Goal: Find specific page/section: Find specific page/section

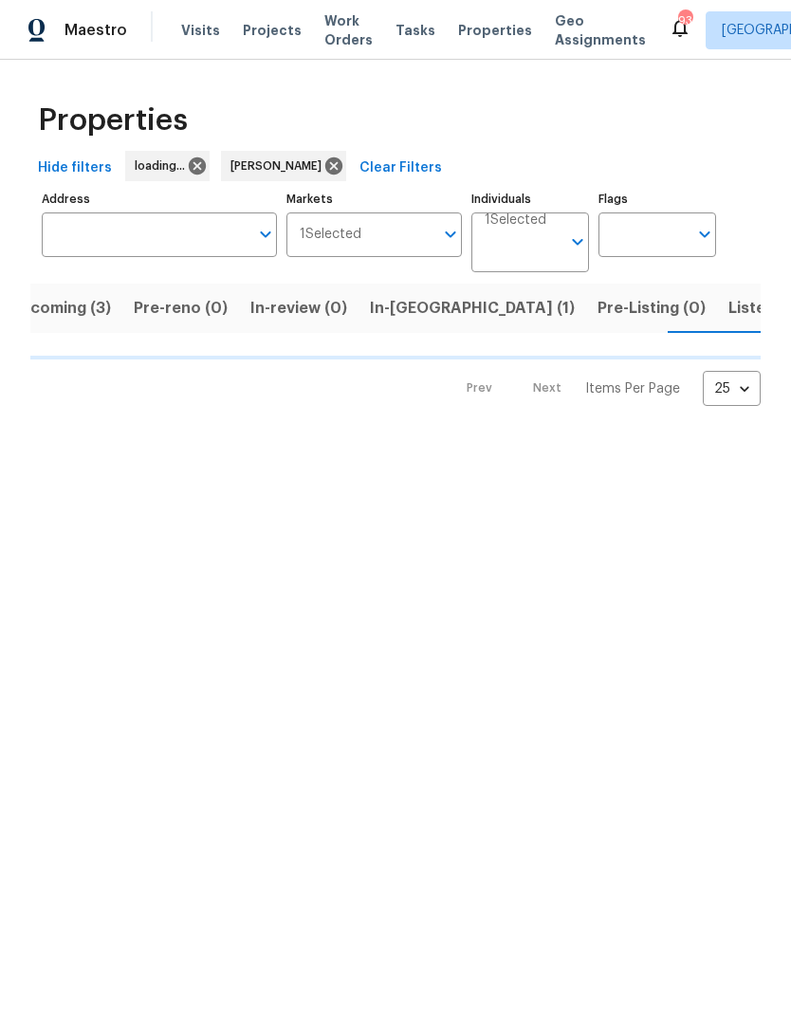
scroll to position [0, 33]
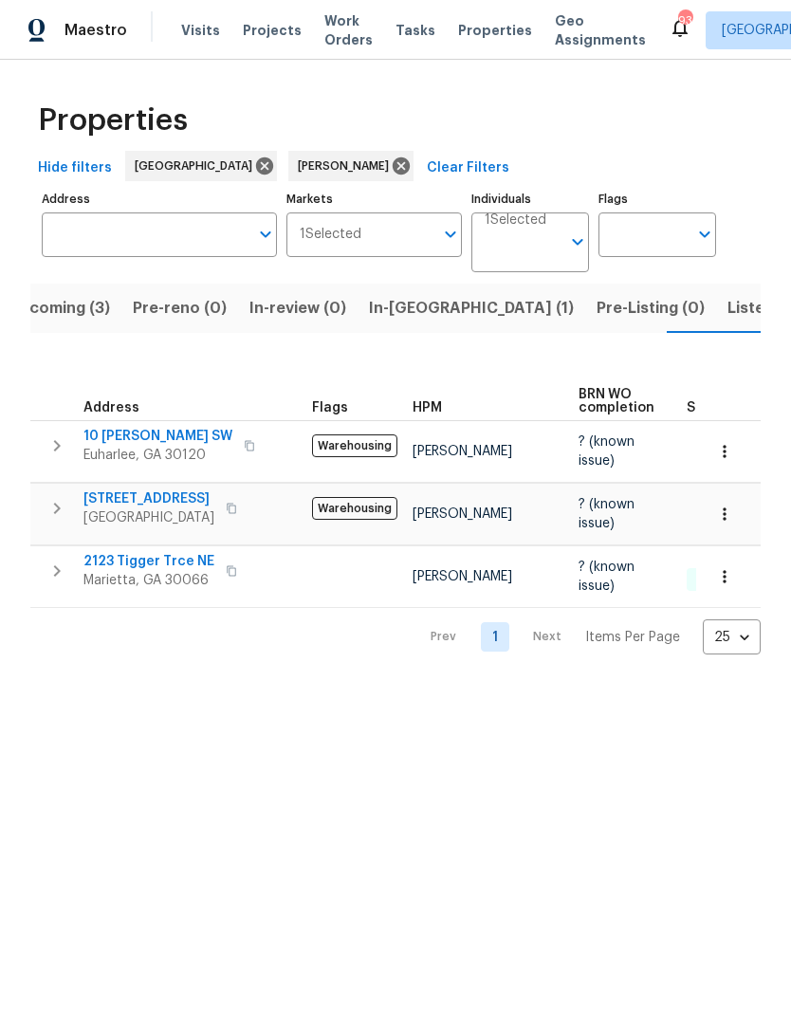
click at [397, 314] on span "In-[GEOGRAPHIC_DATA] (1)" at bounding box center [471, 308] width 205 height 27
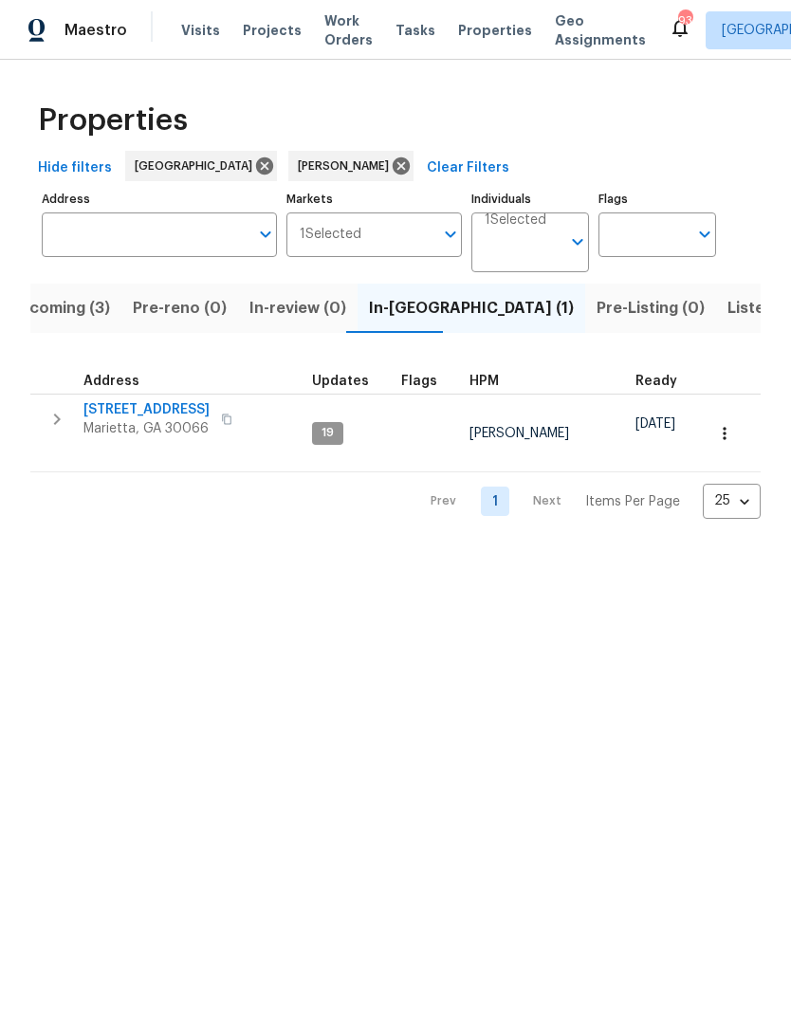
click at [716, 294] on button "Listed (15)" at bounding box center [766, 308] width 101 height 49
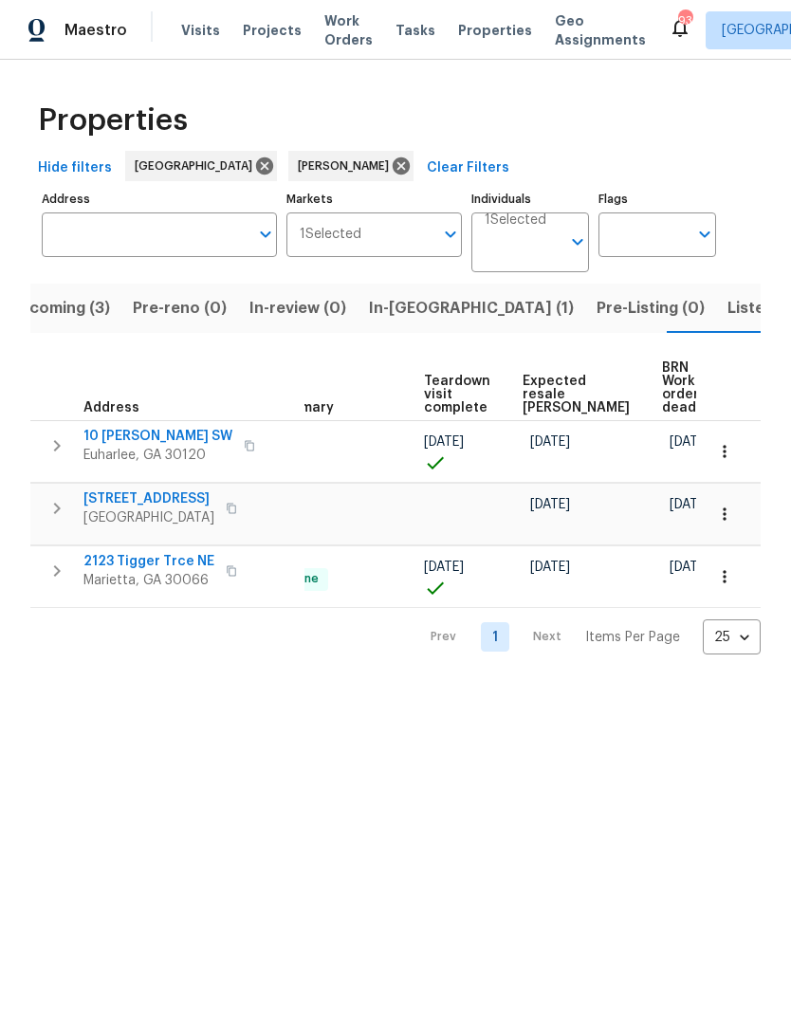
scroll to position [0, 414]
click at [716, 518] on icon "button" at bounding box center [724, 514] width 19 height 19
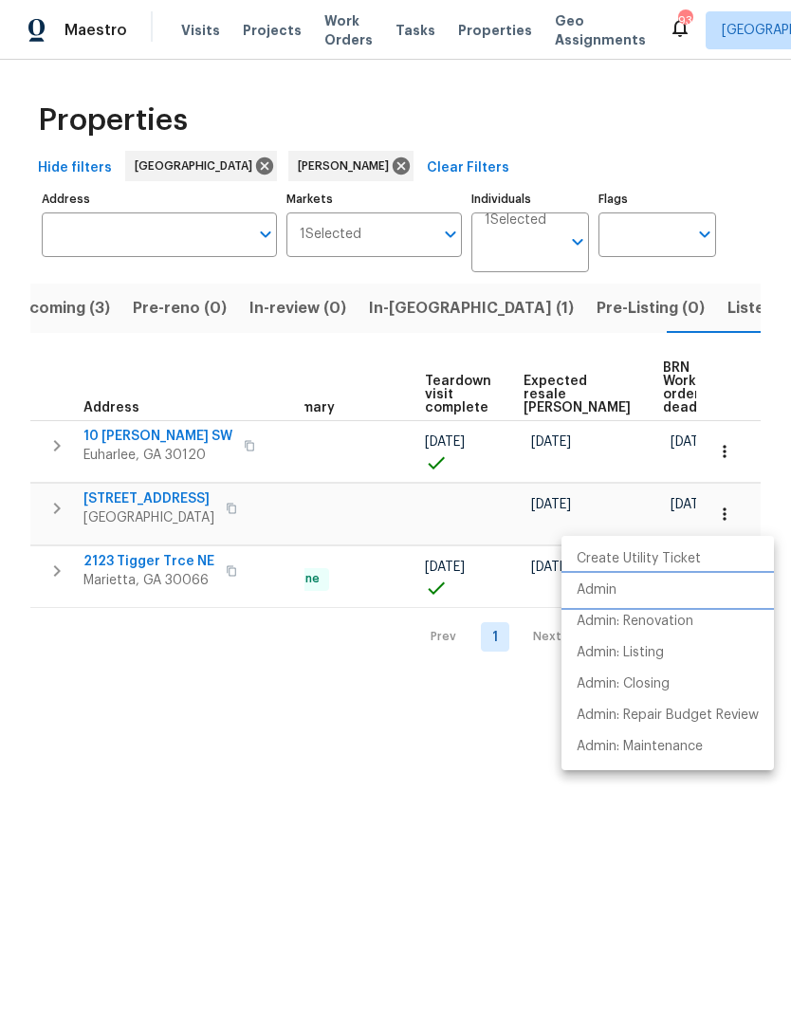
click at [618, 593] on li "Admin" at bounding box center [668, 590] width 212 height 31
click at [347, 511] on div at bounding box center [395, 515] width 791 height 1031
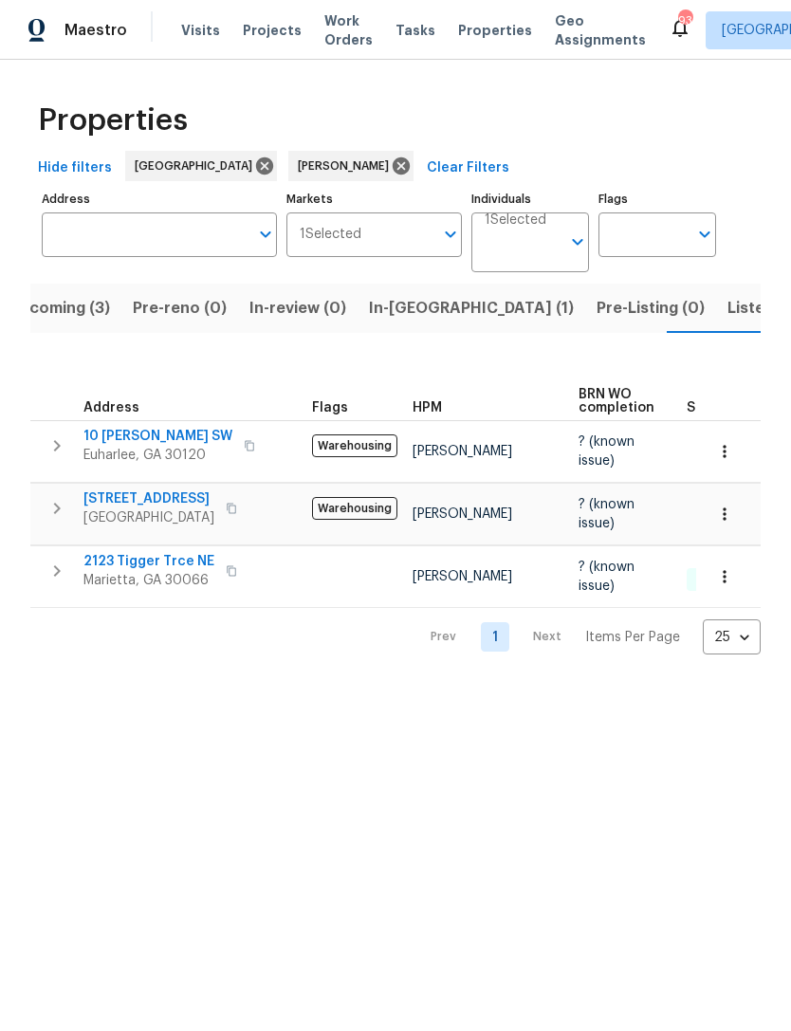
scroll to position [0, 0]
click at [204, 501] on span "[STREET_ADDRESS]" at bounding box center [148, 498] width 131 height 19
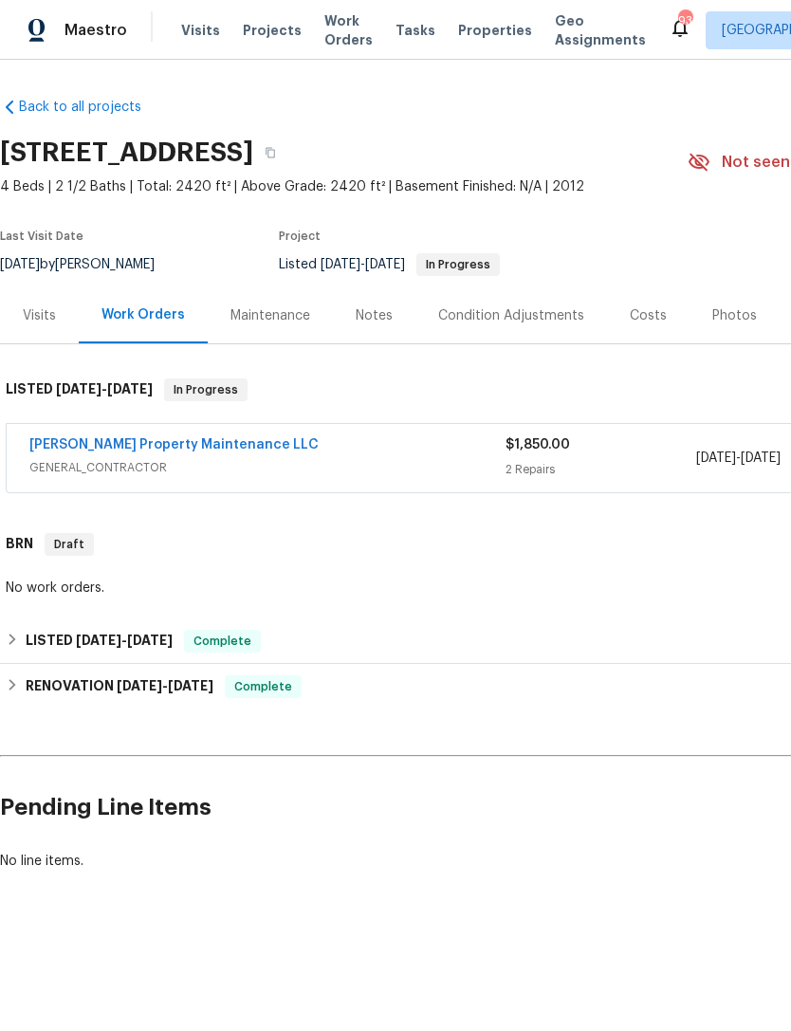
click at [163, 450] on link "Glen Property Maintenance LLC" at bounding box center [173, 444] width 289 height 13
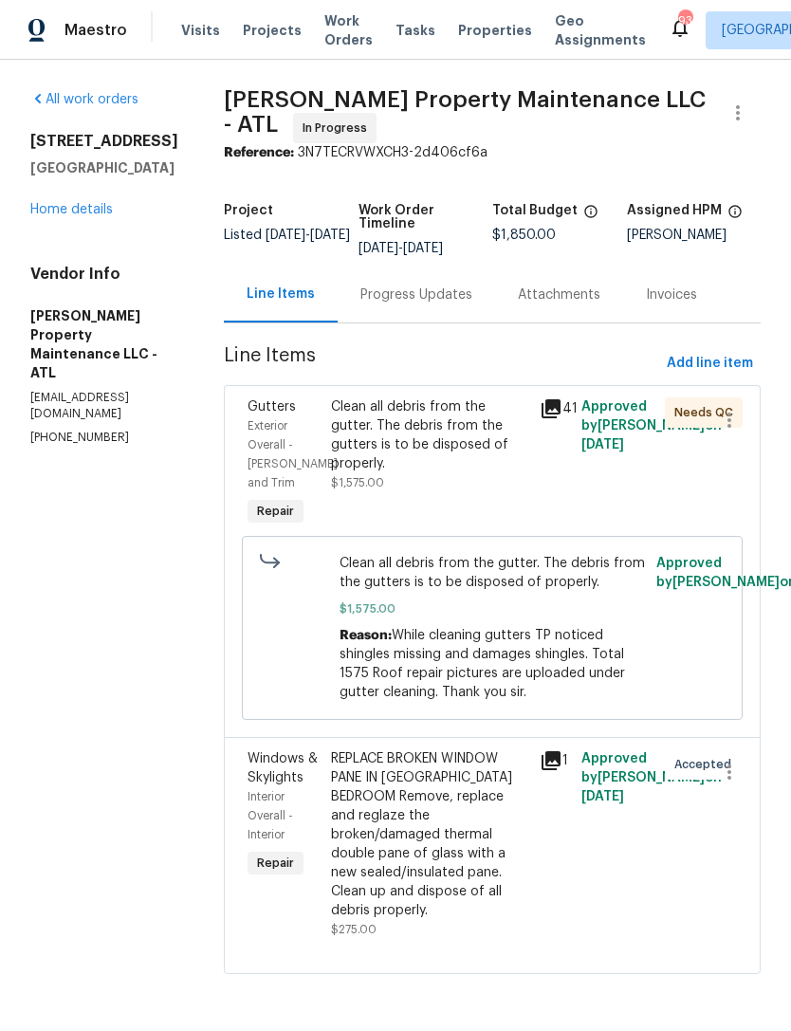
click at [417, 293] on div "Progress Updates" at bounding box center [416, 295] width 112 height 19
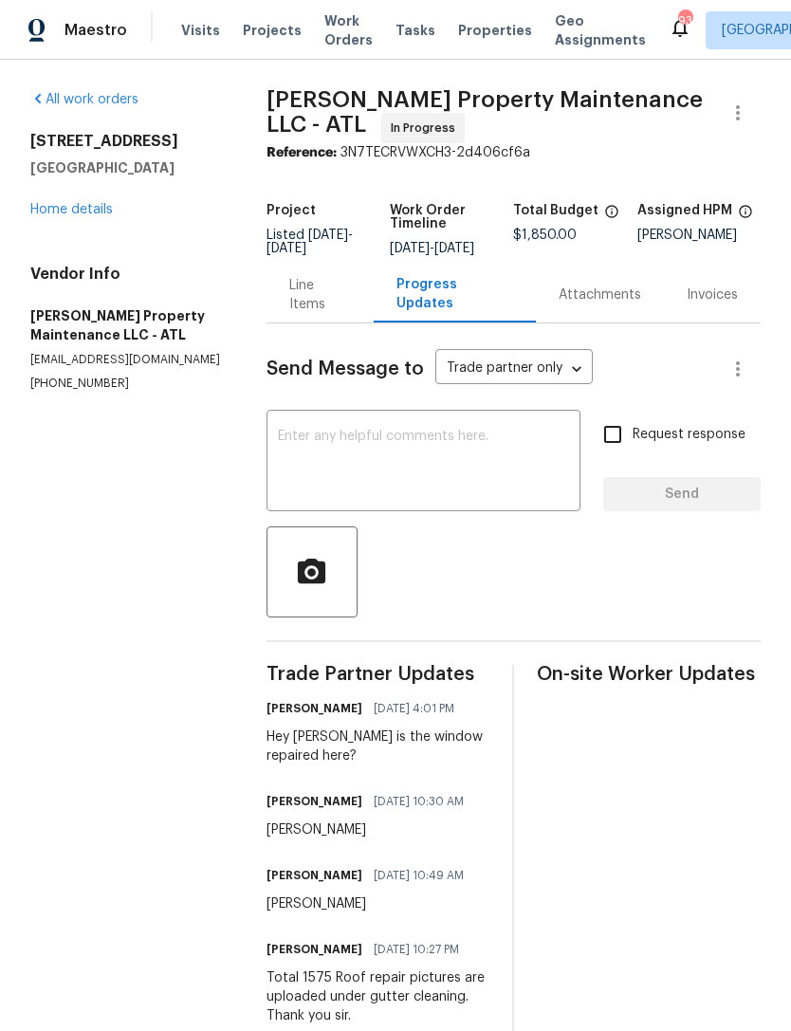
click at [85, 213] on div "4963 Arbor View Pkwy NW Acworth, GA 30101 Home details" at bounding box center [125, 175] width 191 height 87
click at [78, 216] on link "Home details" at bounding box center [71, 209] width 83 height 13
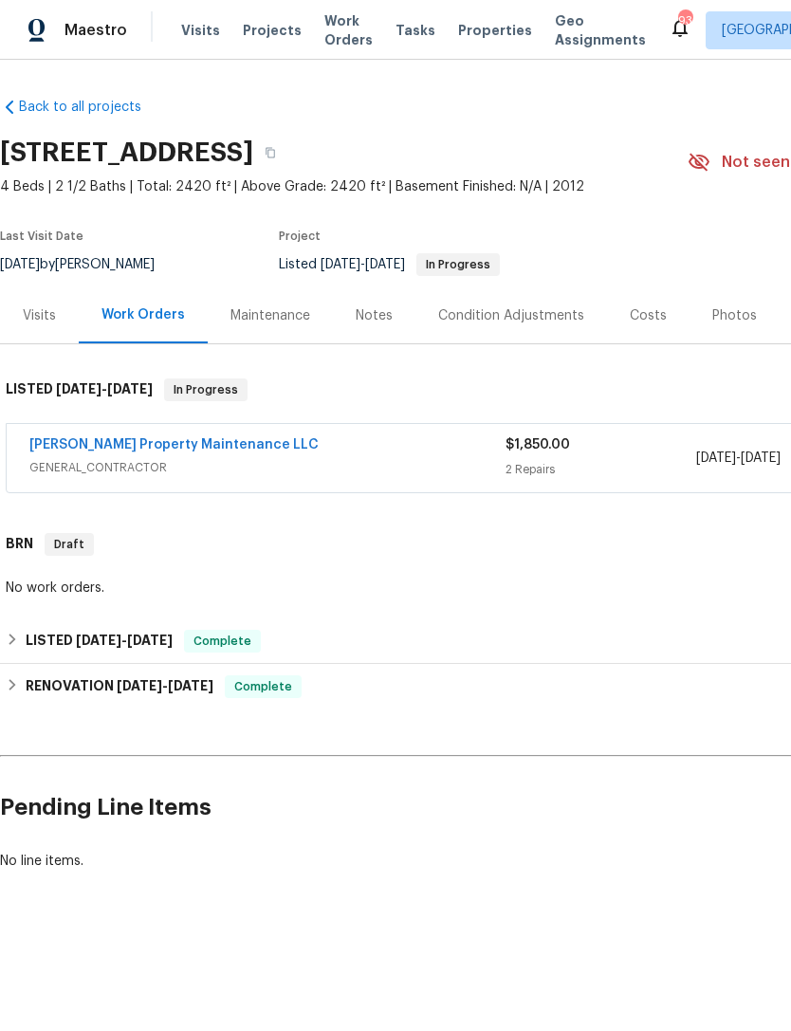
click at [45, 316] on div "Visits" at bounding box center [39, 315] width 33 height 19
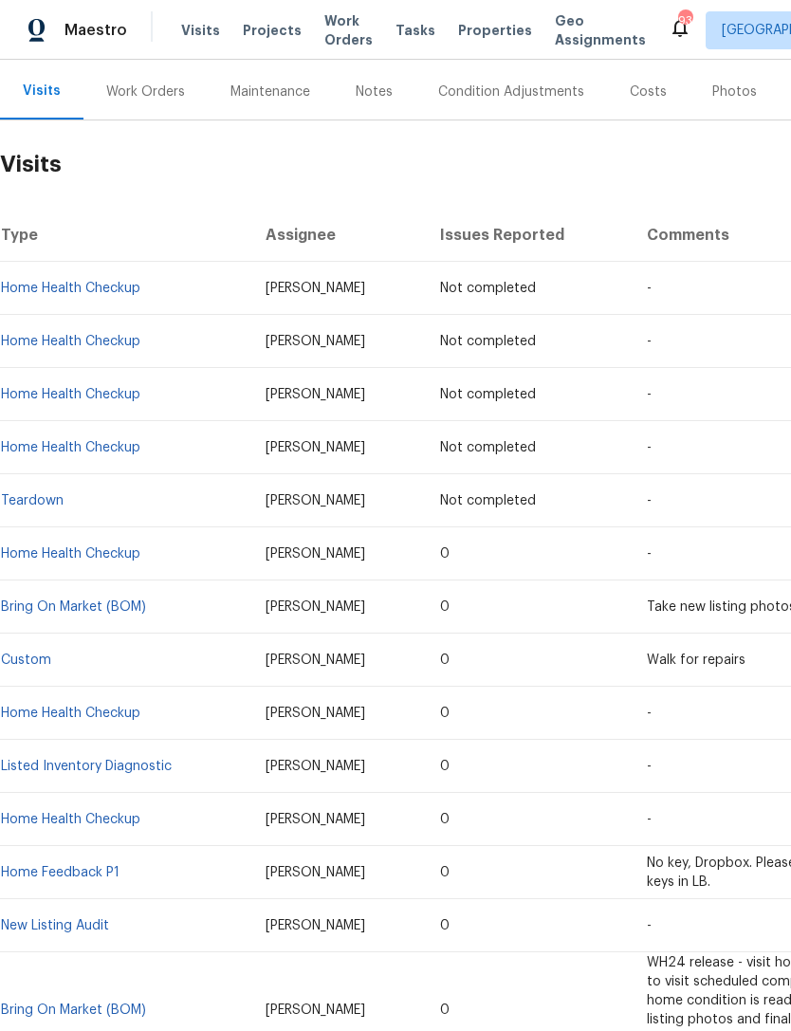
scroll to position [225, 0]
